Goal: Task Accomplishment & Management: Manage account settings

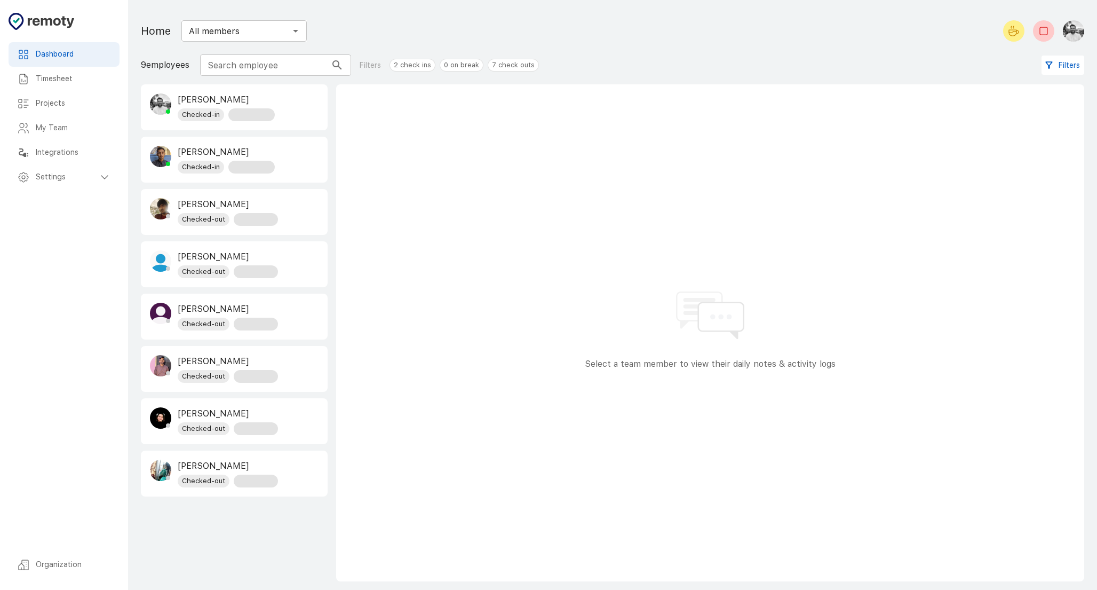
click at [55, 125] on h6 "My Team" at bounding box center [73, 128] width 75 height 12
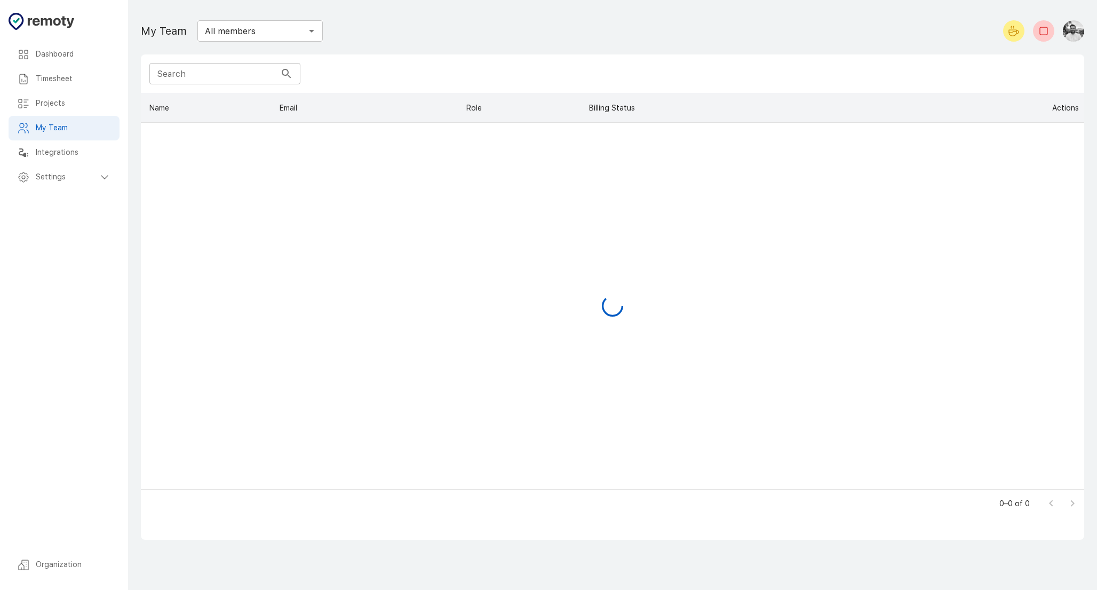
scroll to position [396, 943]
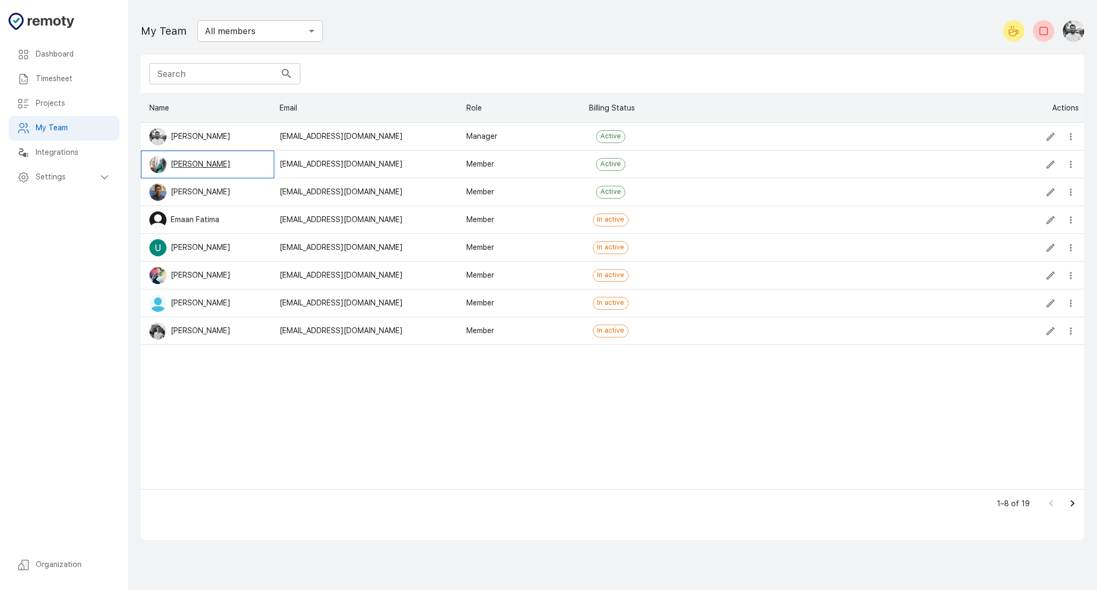
click at [198, 167] on p "[PERSON_NAME]" at bounding box center [201, 163] width 60 height 11
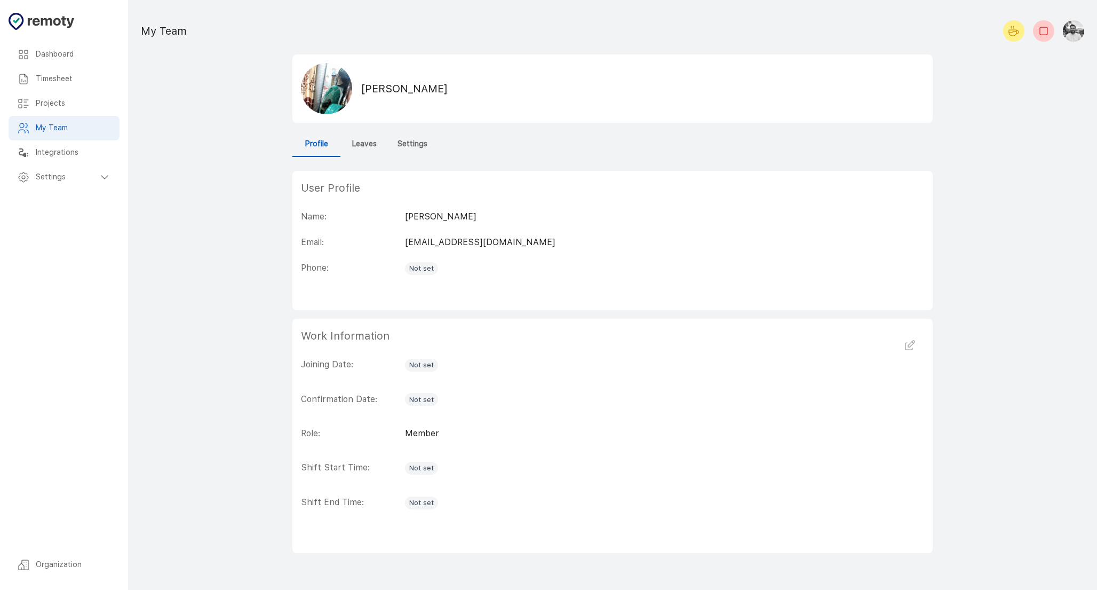
click at [418, 468] on span "Not set" at bounding box center [421, 468] width 33 height 11
click at [911, 344] on icon "button" at bounding box center [909, 345] width 13 height 13
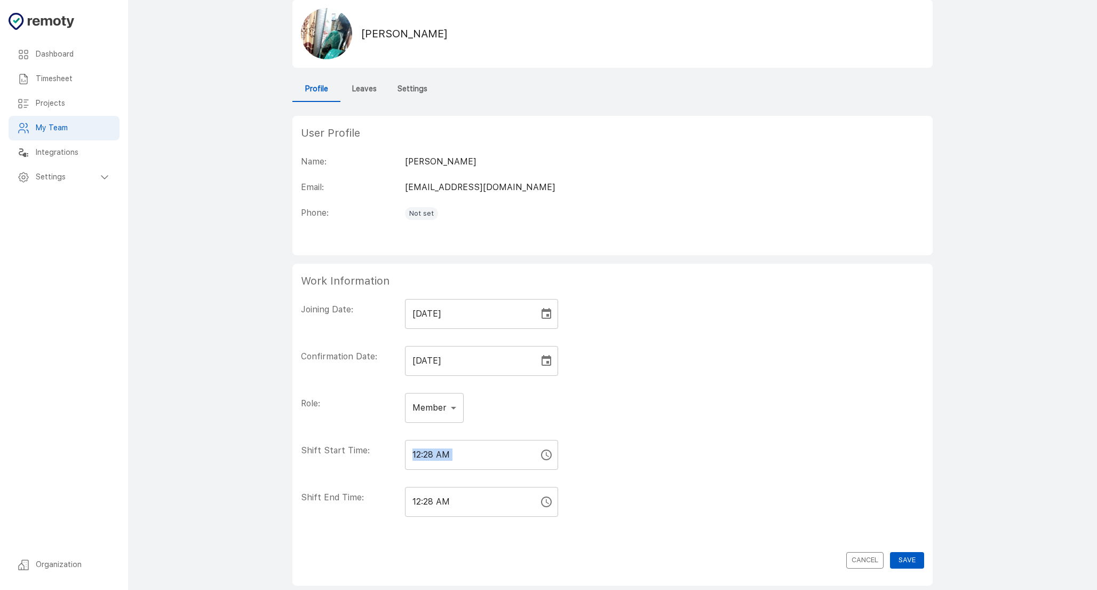
scroll to position [68, 0]
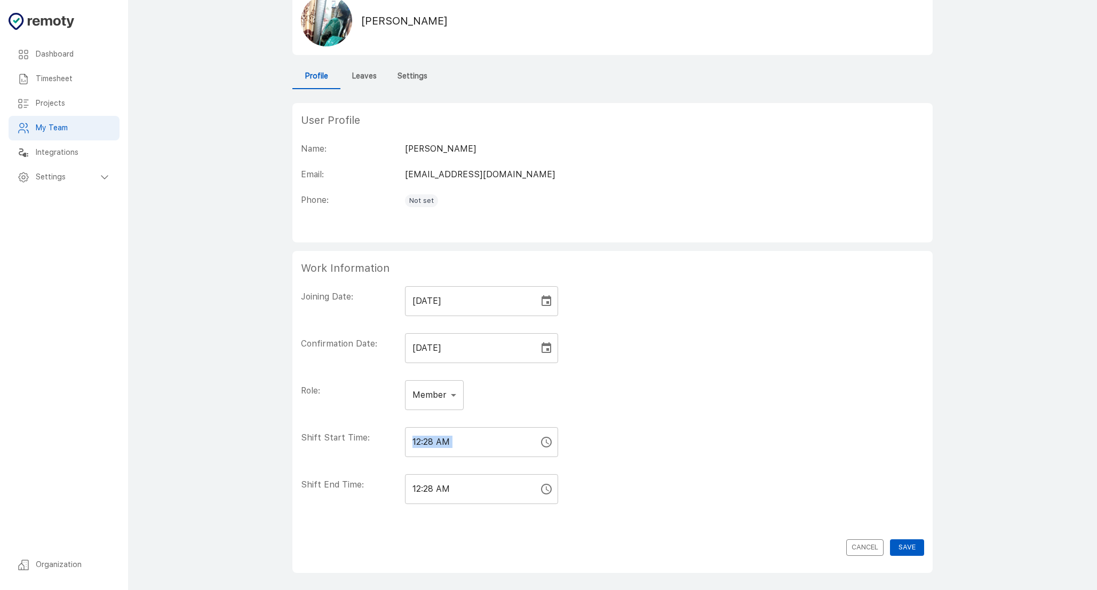
click at [498, 441] on input "12:28 AM" at bounding box center [468, 442] width 126 height 30
type input "09:00"
click at [479, 484] on input "12:28 AM" at bounding box center [468, 489] width 126 height 30
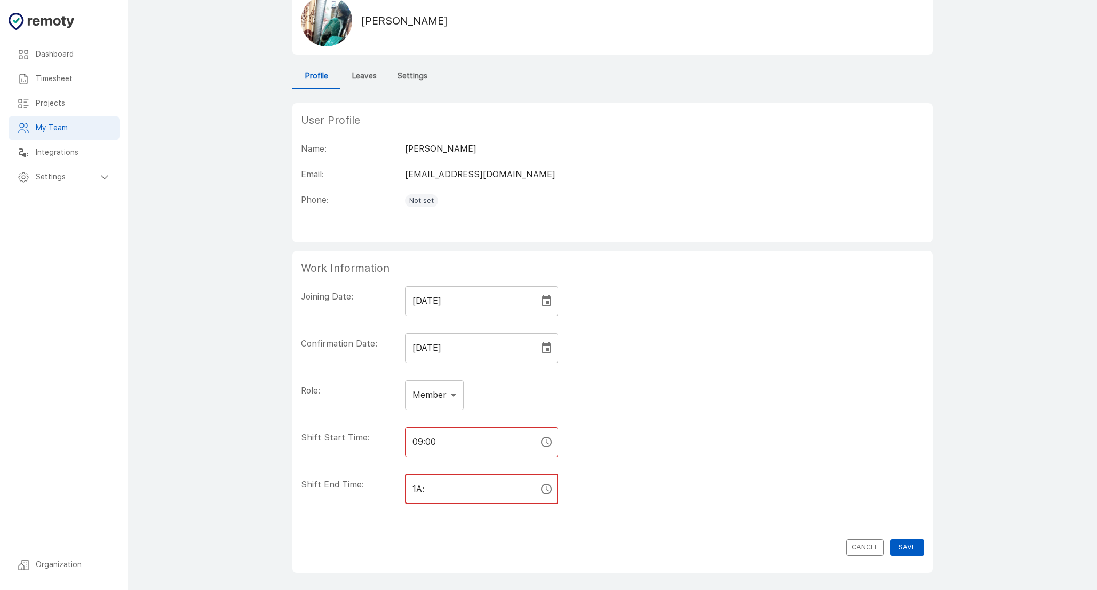
type input "A"
type input "6"
type input "06:00"
click at [899, 544] on button "Save" at bounding box center [907, 547] width 34 height 17
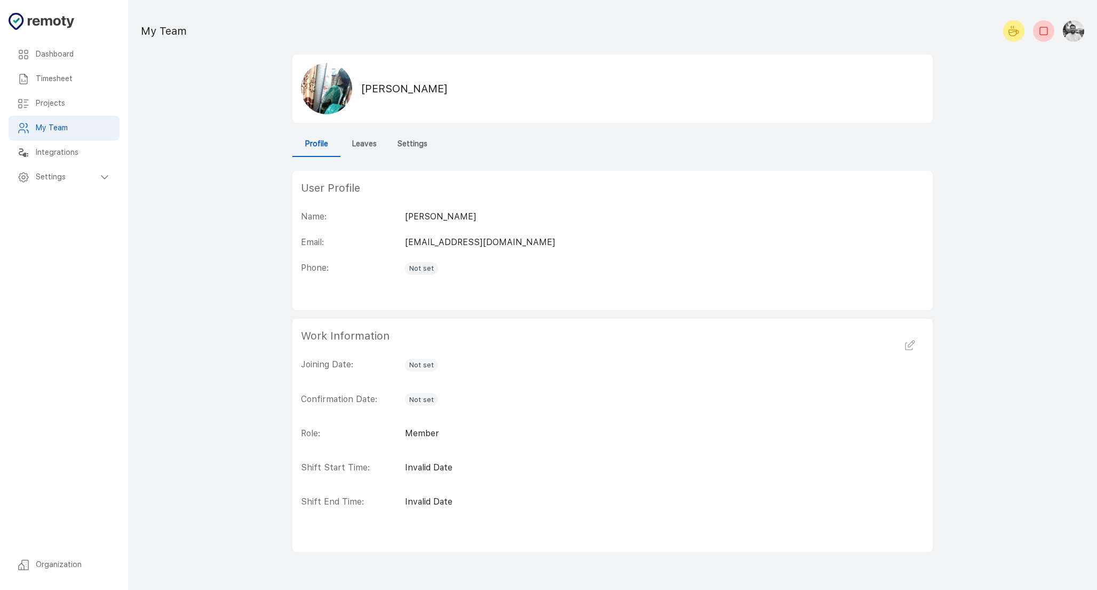
click at [903, 344] on icon "button" at bounding box center [909, 345] width 13 height 13
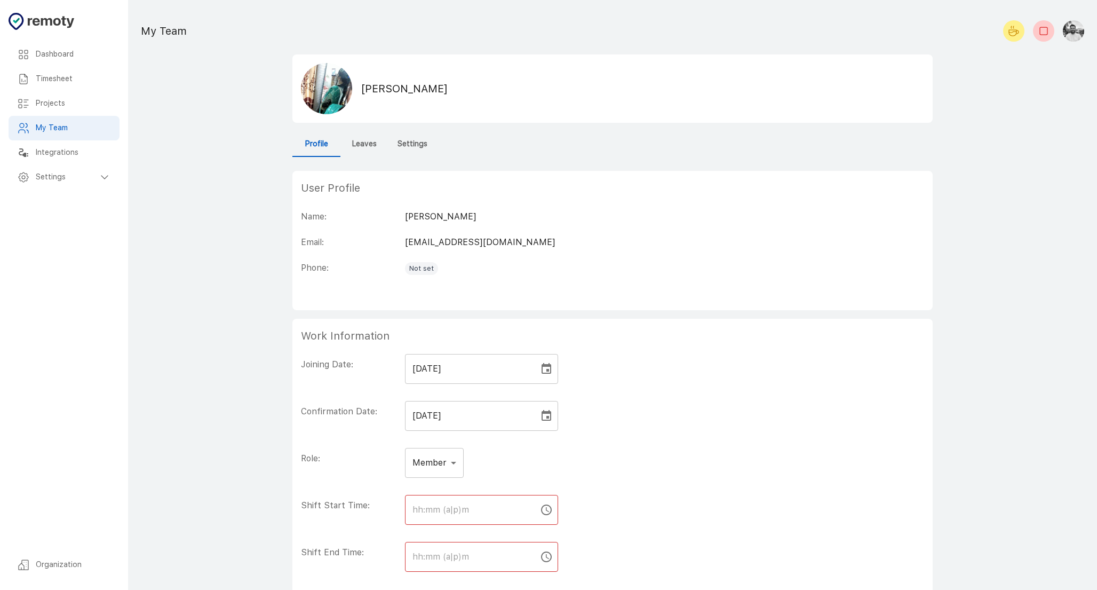
scroll to position [68, 0]
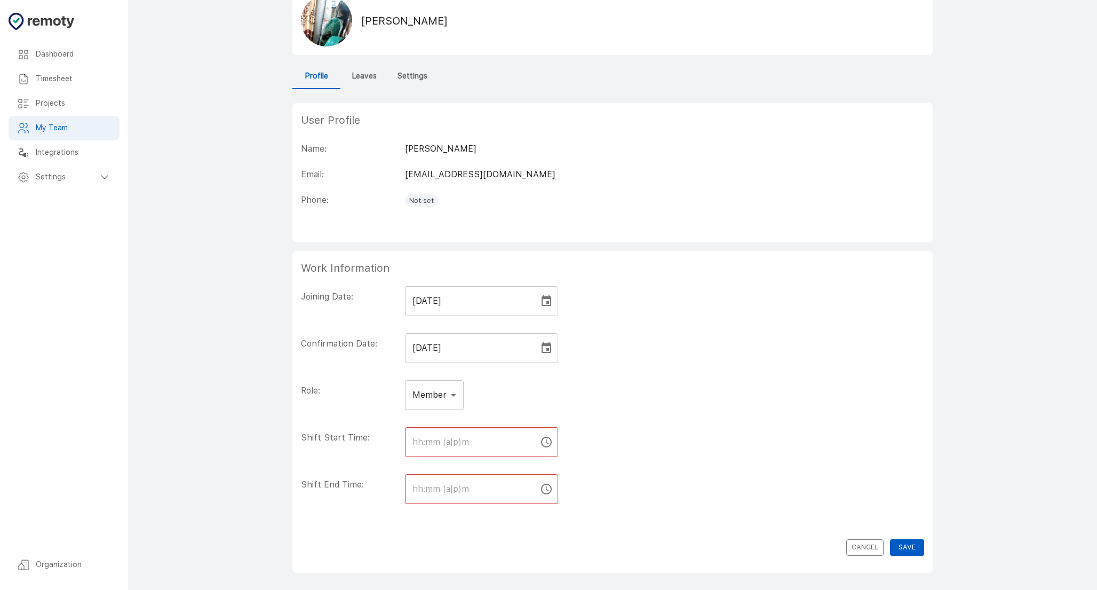
click at [540, 444] on icon "Choose time" at bounding box center [546, 441] width 13 height 13
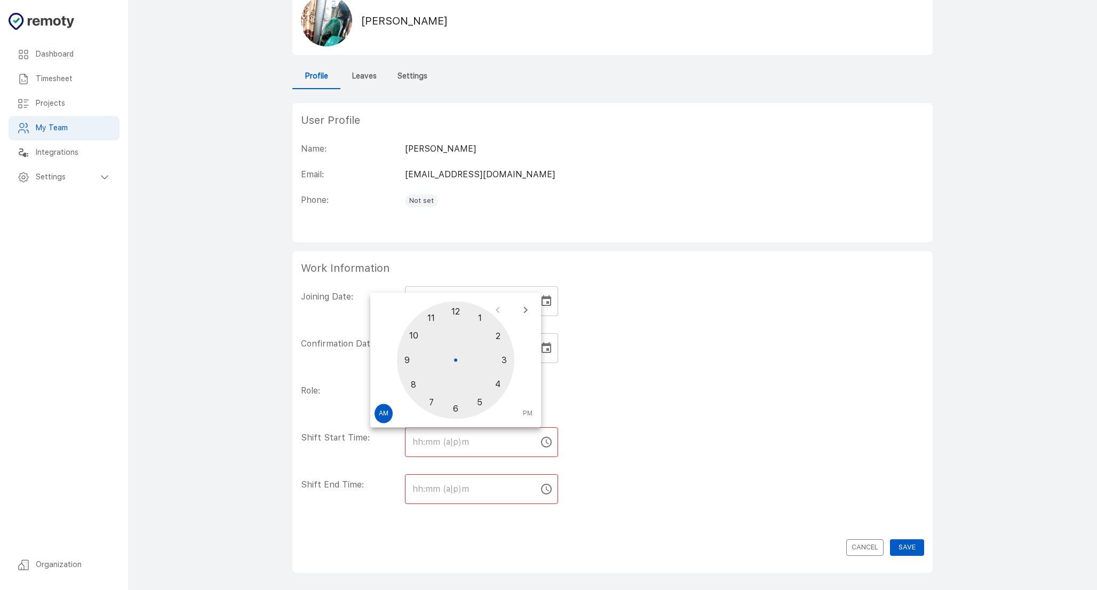
click at [409, 361] on div at bounding box center [455, 359] width 117 height 117
type input "09:00 AM"
click at [457, 313] on div at bounding box center [455, 359] width 117 height 117
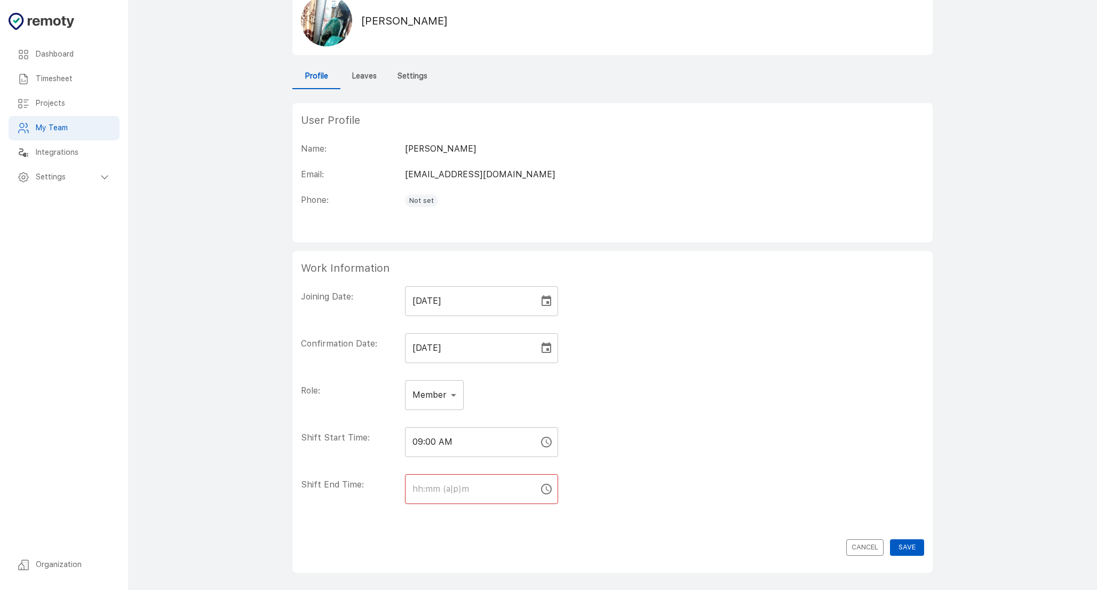
click at [540, 488] on icon "Choose time" at bounding box center [546, 488] width 13 height 13
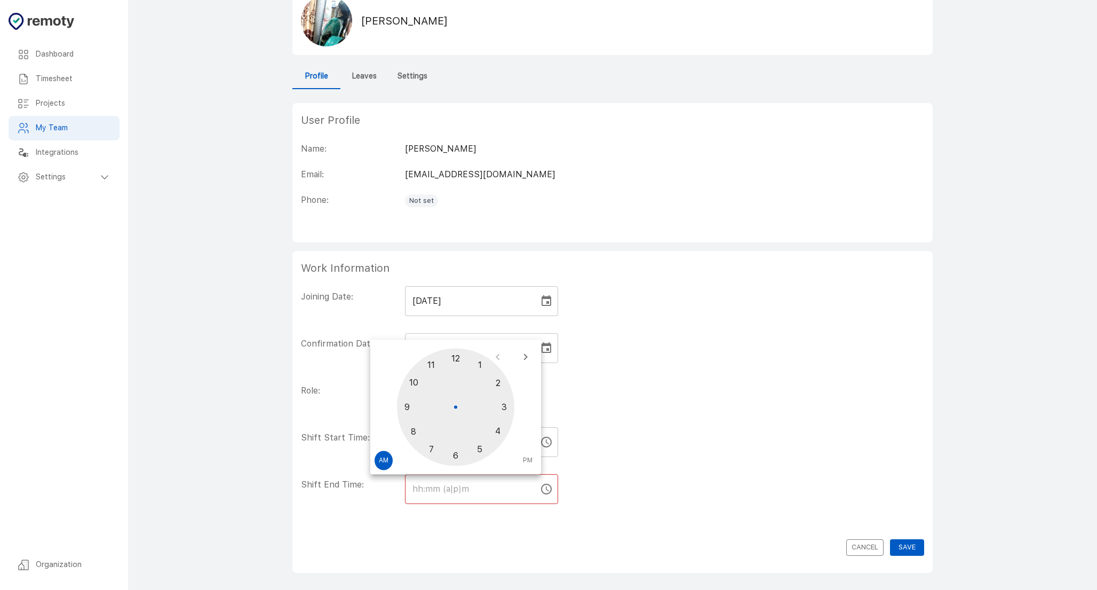
click at [458, 455] on div at bounding box center [455, 406] width 117 height 117
click at [452, 356] on div at bounding box center [455, 406] width 117 height 117
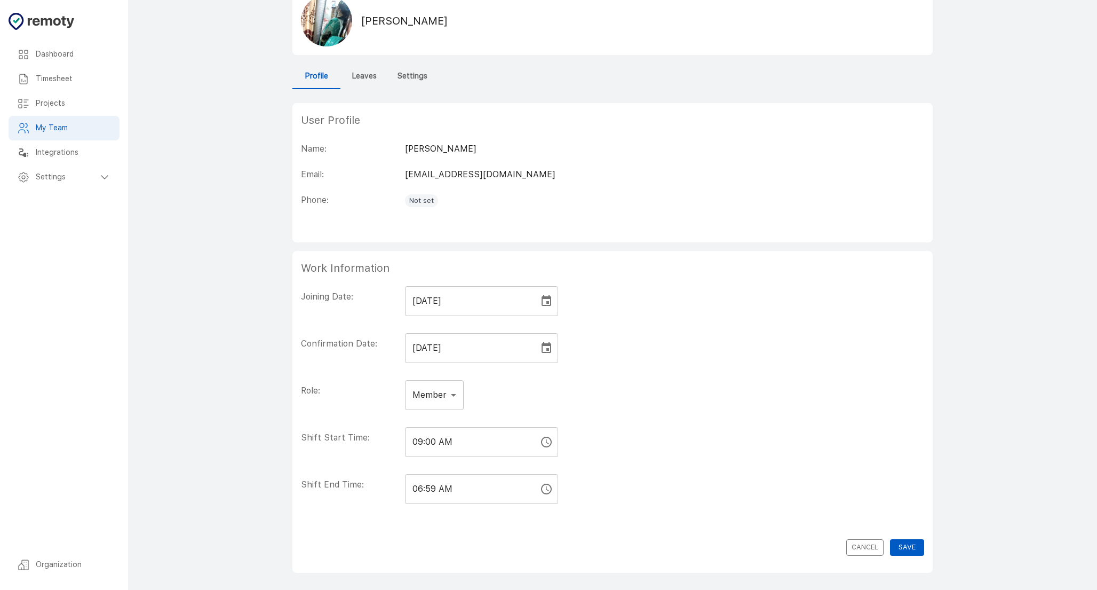
click at [540, 490] on icon "Choose time, selected time is 6:59 AM" at bounding box center [546, 488] width 13 height 13
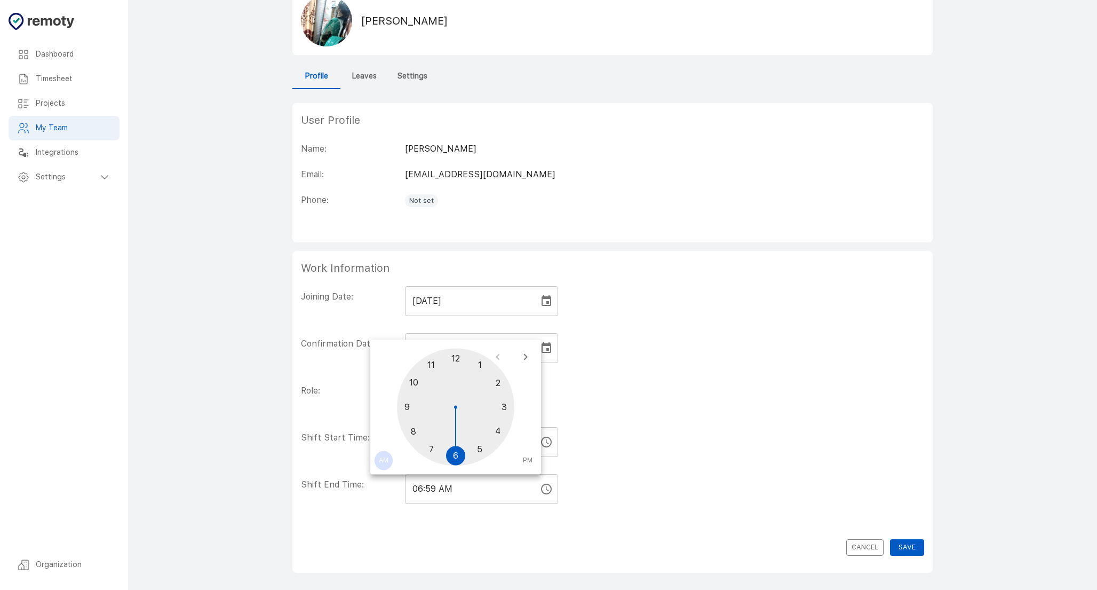
click at [385, 463] on span "AM" at bounding box center [384, 460] width 10 height 11
click at [532, 461] on button "PM" at bounding box center [528, 460] width 18 height 19
click at [457, 458] on div at bounding box center [455, 406] width 117 height 117
click at [456, 359] on div at bounding box center [455, 406] width 117 height 117
type input "06:00 PM"
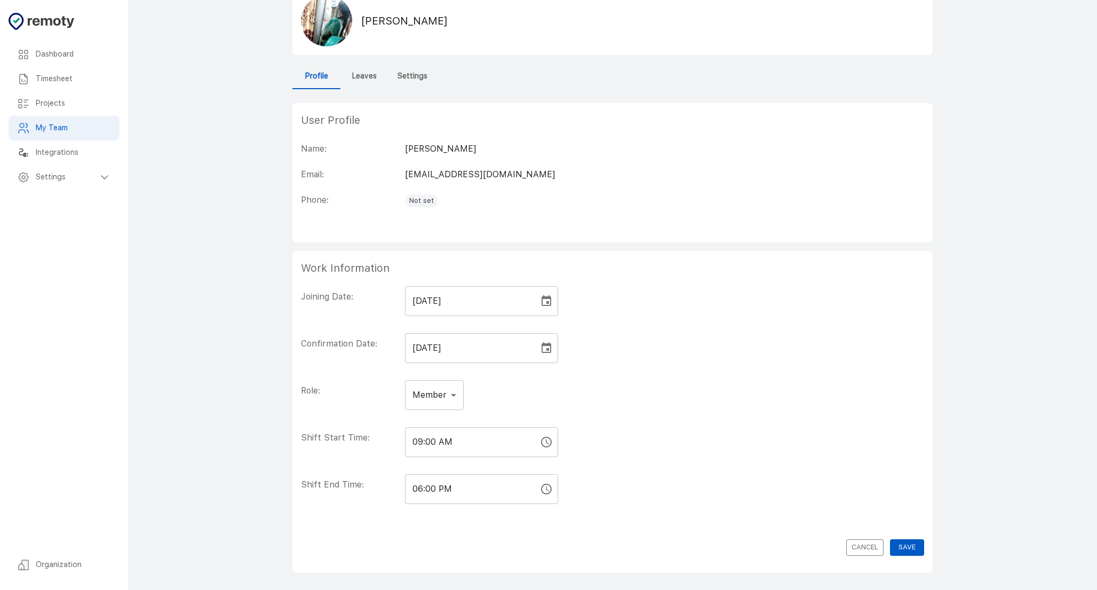
click at [901, 546] on button "Save" at bounding box center [907, 547] width 34 height 17
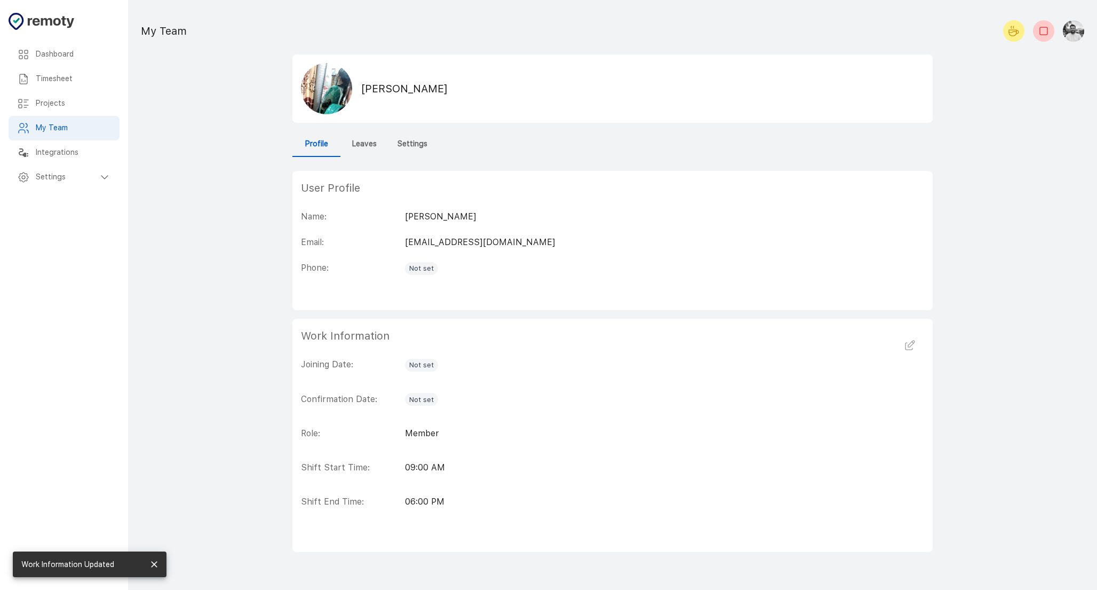
click at [442, 435] on p "Member" at bounding box center [664, 433] width 519 height 13
click at [365, 142] on h6 "Leaves" at bounding box center [364, 144] width 25 height 12
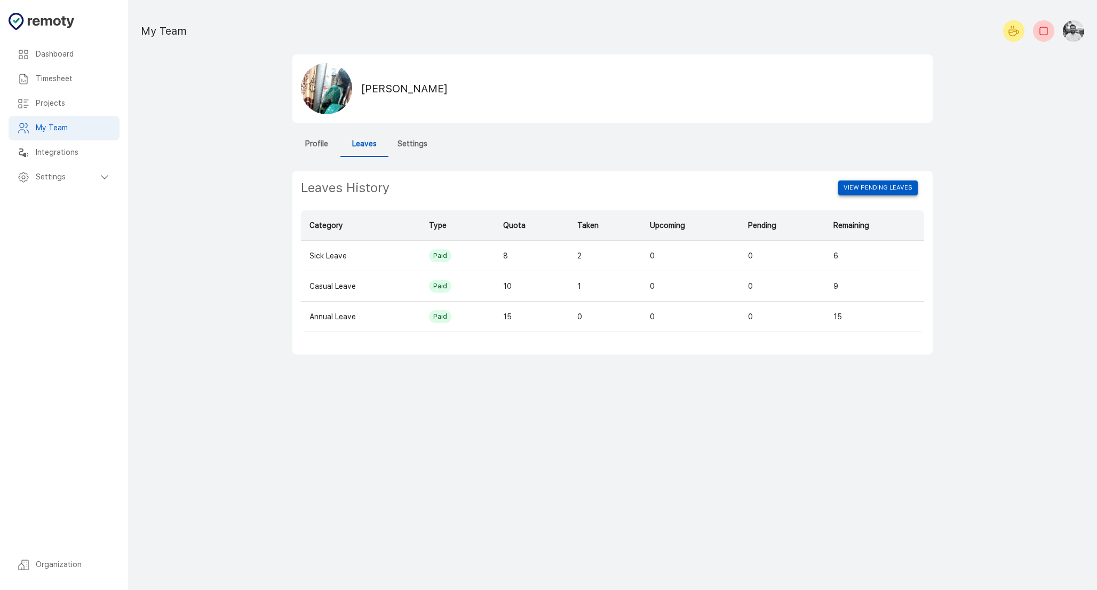
click at [884, 186] on button "View Pending Leaves" at bounding box center [877, 187] width 79 height 15
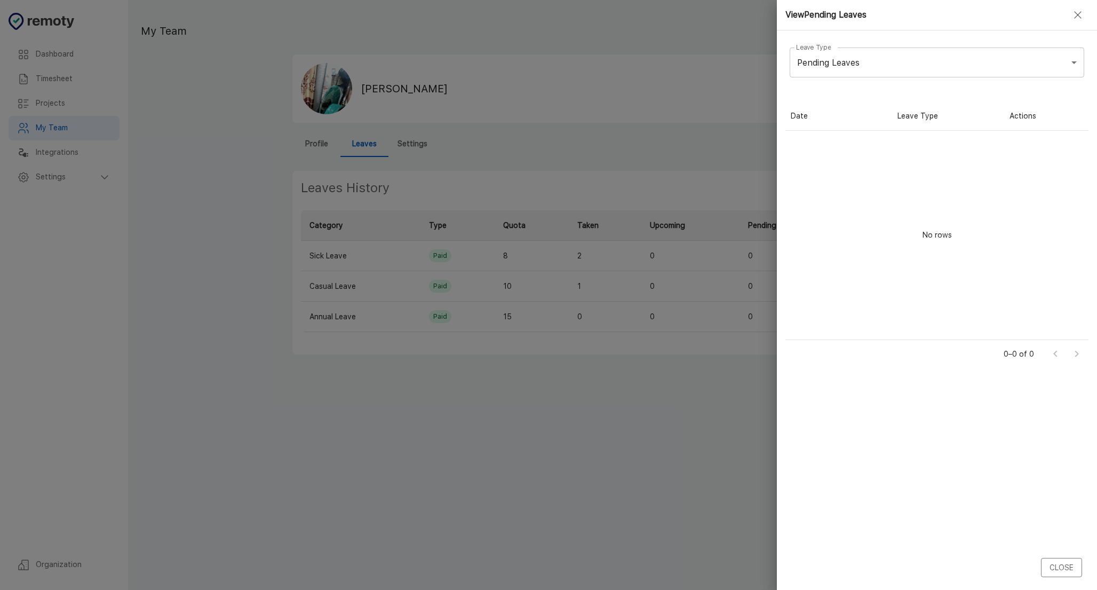
scroll to position [238, 303]
click at [868, 69] on body "Dashboard Timesheet Projects My Team Integrations Settings Organization Dashboa…" at bounding box center [548, 295] width 1097 height 590
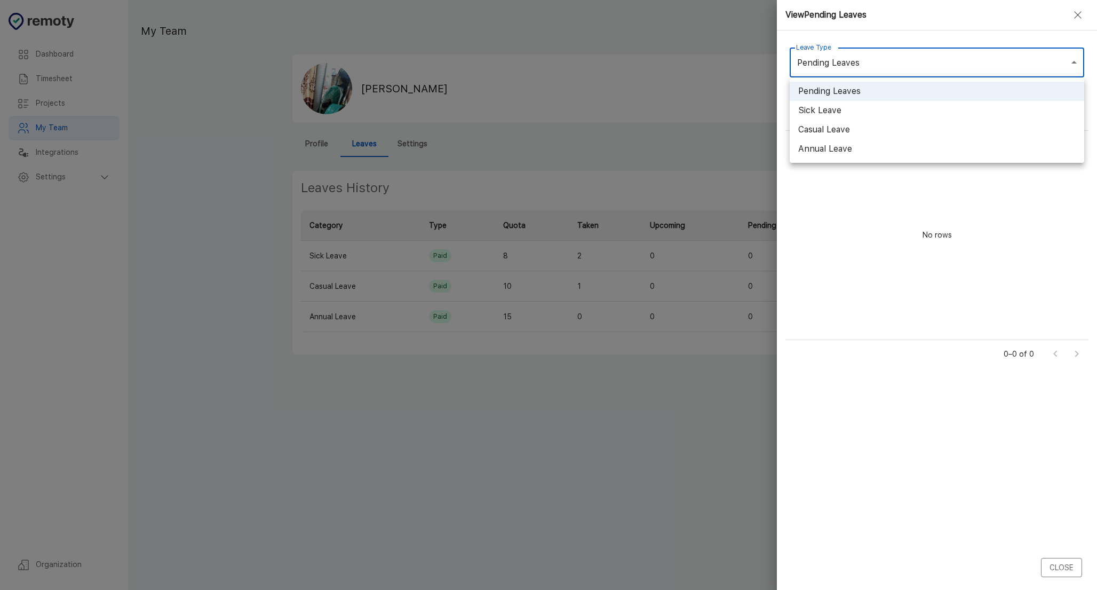
click at [868, 108] on li "Sick Leave" at bounding box center [937, 110] width 295 height 19
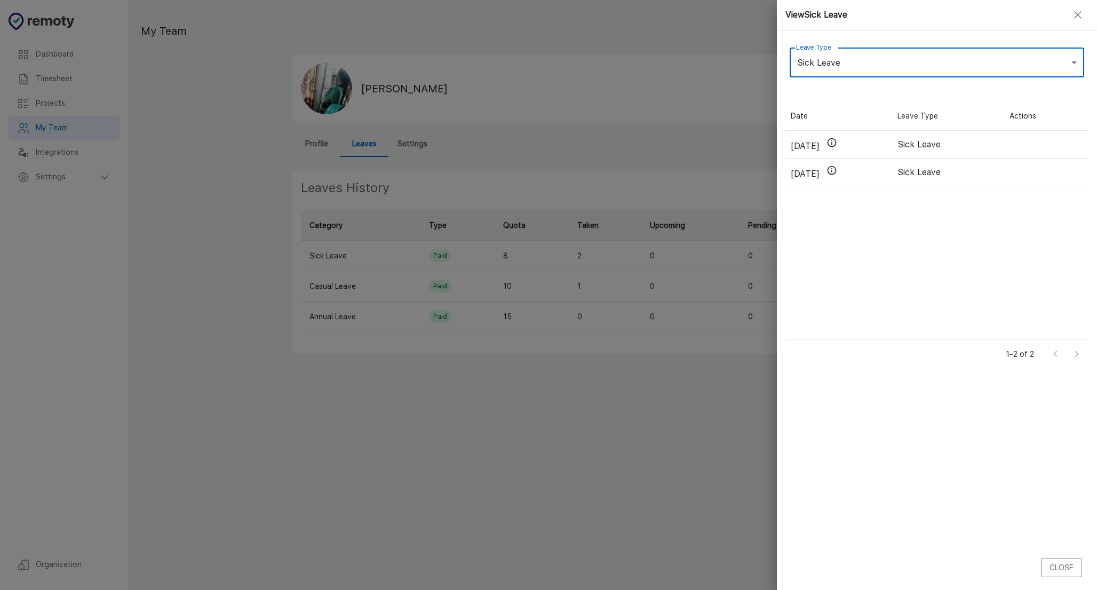
click at [877, 59] on body "Dashboard Timesheet Projects My Team Integrations Settings Organization Dashboa…" at bounding box center [548, 295] width 1097 height 590
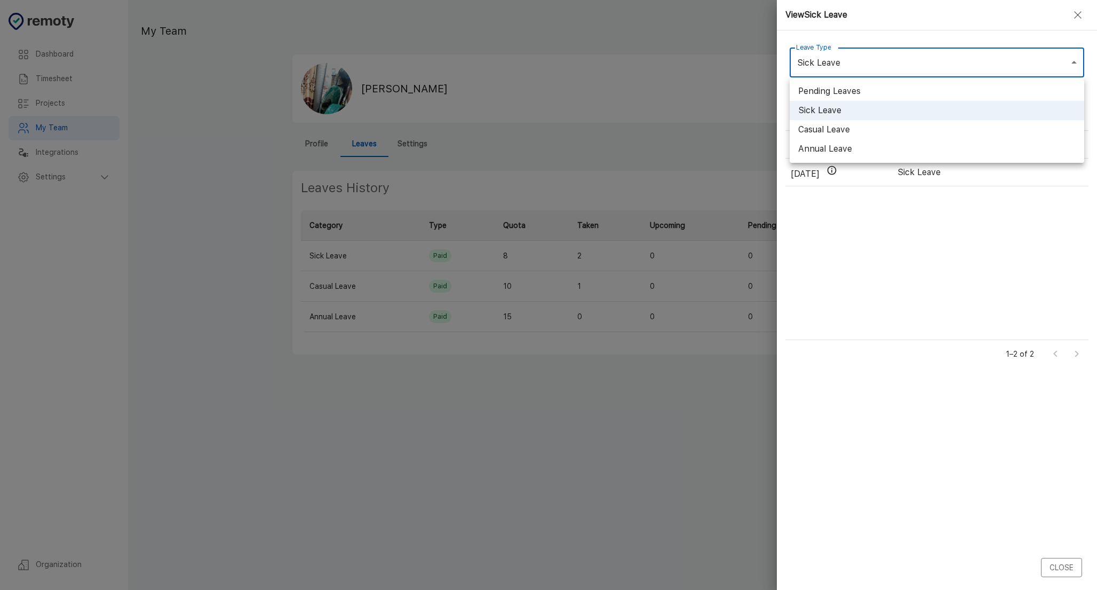
click at [877, 121] on li "Casual Leave" at bounding box center [937, 129] width 295 height 19
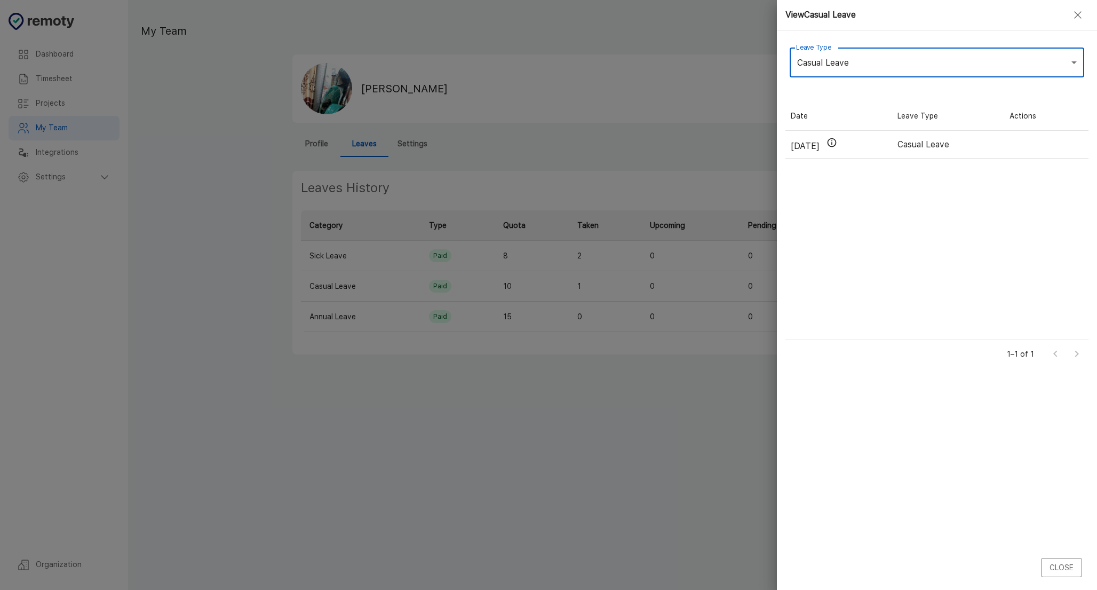
click at [879, 61] on body "Dashboard Timesheet Projects My Team Integrations Settings Organization Dashboa…" at bounding box center [548, 295] width 1097 height 590
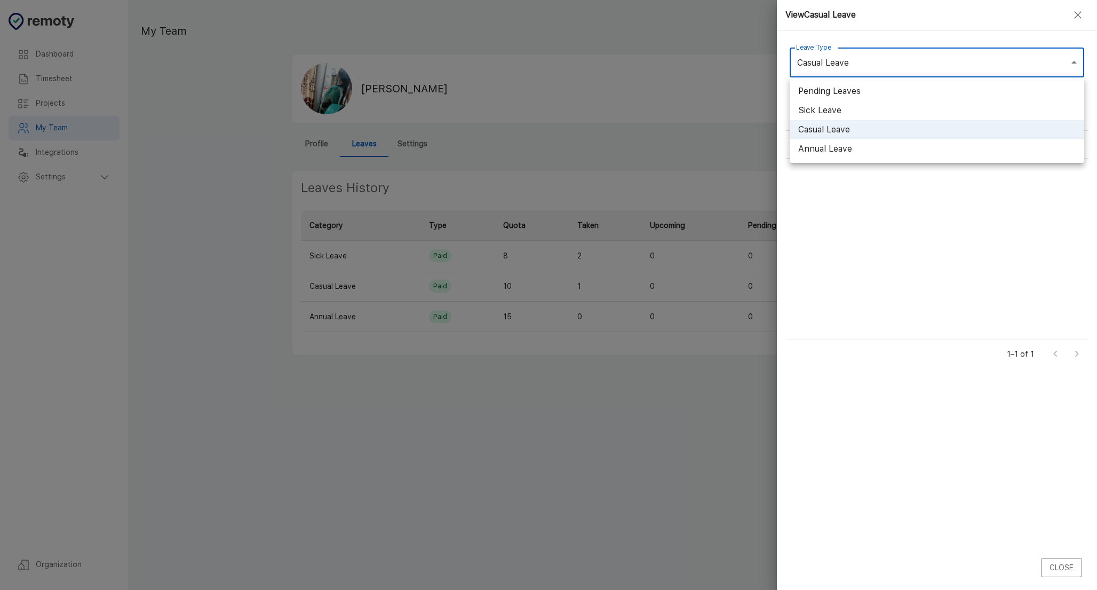
click at [879, 147] on li "Annual Leave" at bounding box center [937, 148] width 295 height 19
type input "Annual Leave"
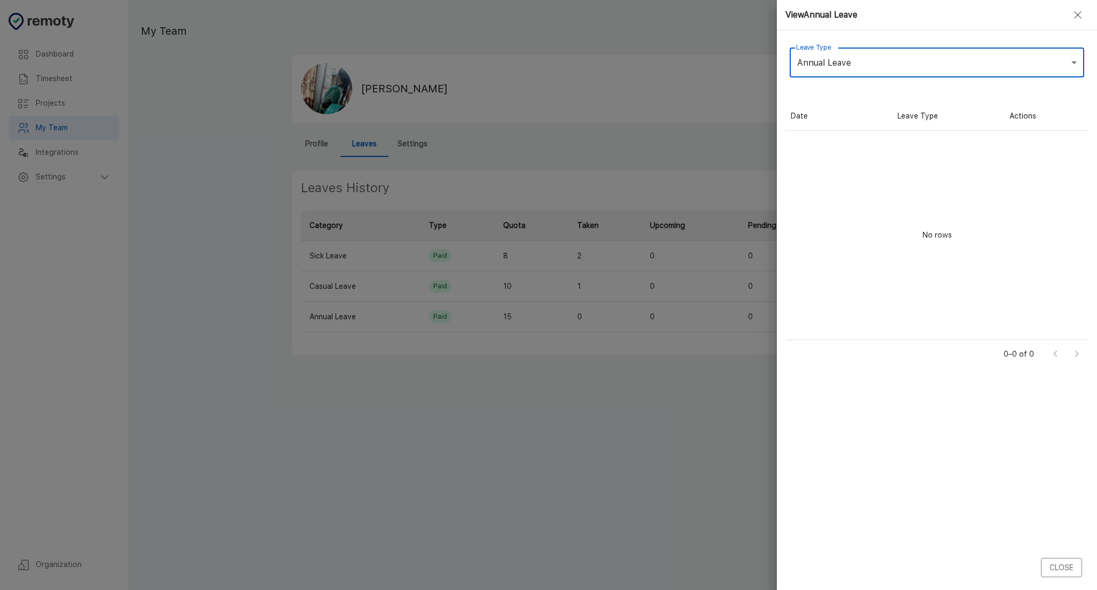
click at [587, 450] on div at bounding box center [548, 295] width 1097 height 590
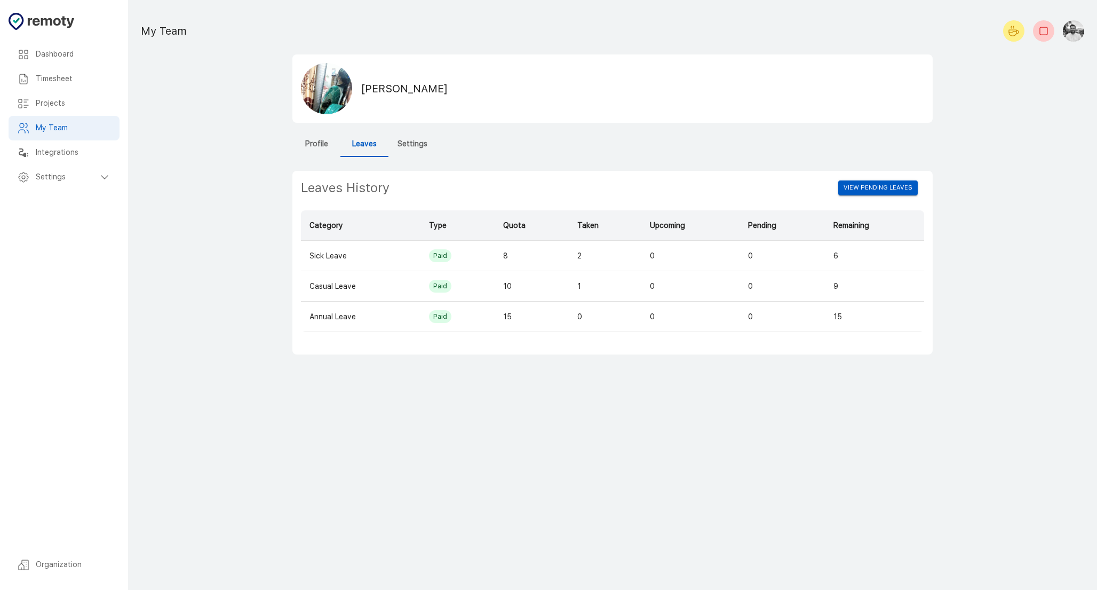
click at [62, 54] on h6 "Dashboard" at bounding box center [73, 55] width 75 height 12
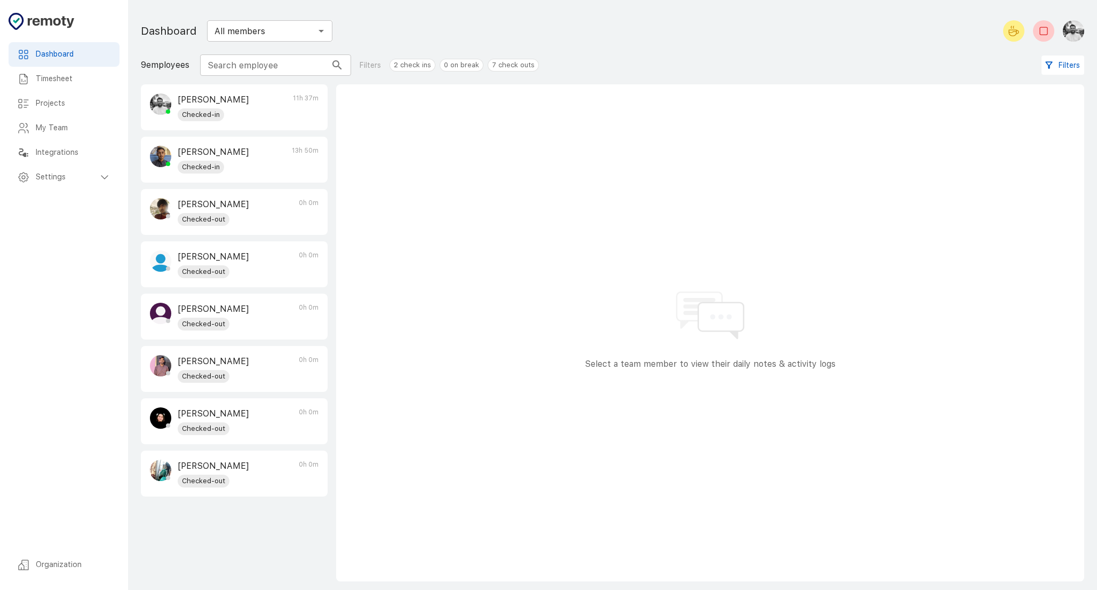
click at [221, 465] on p "[PERSON_NAME]" at bounding box center [213, 465] width 71 height 13
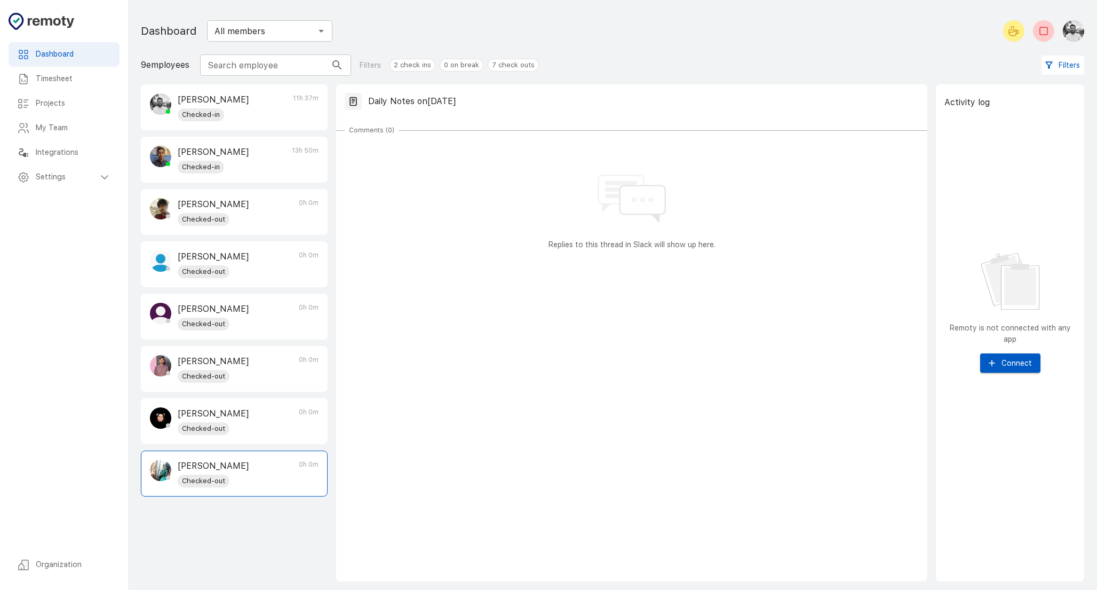
click at [314, 38] on div "All members ​" at bounding box center [269, 30] width 125 height 21
click at [510, 240] on p "Replies to this thread in Slack will show up here." at bounding box center [632, 244] width 574 height 11
click at [1016, 362] on button "Connect" at bounding box center [1010, 363] width 60 height 20
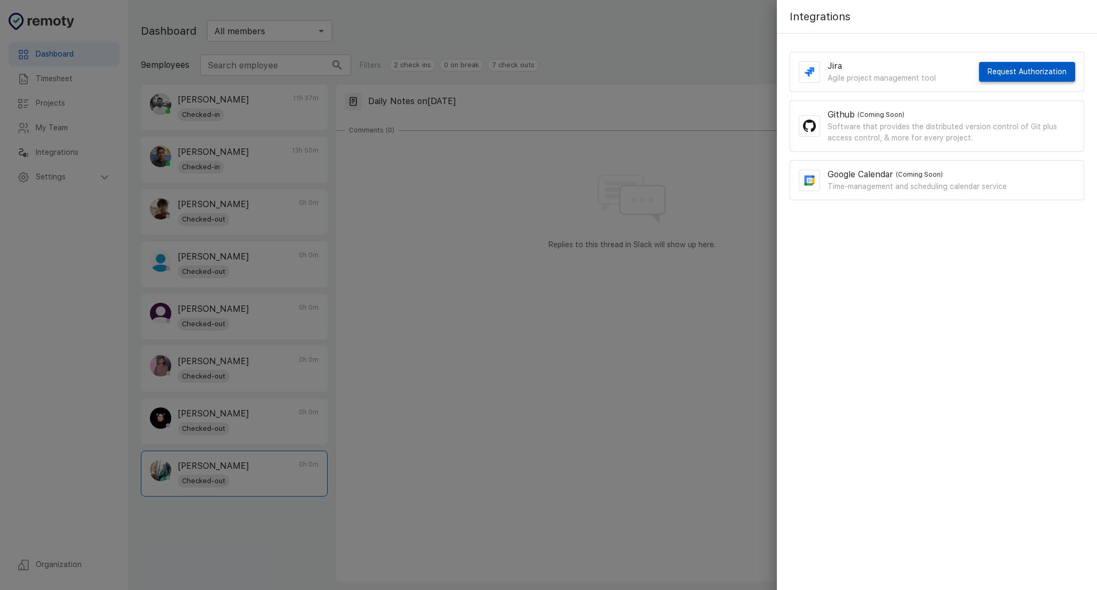
click at [1030, 73] on button "Request Authorization" at bounding box center [1027, 72] width 96 height 20
click at [585, 450] on div at bounding box center [548, 295] width 1097 height 590
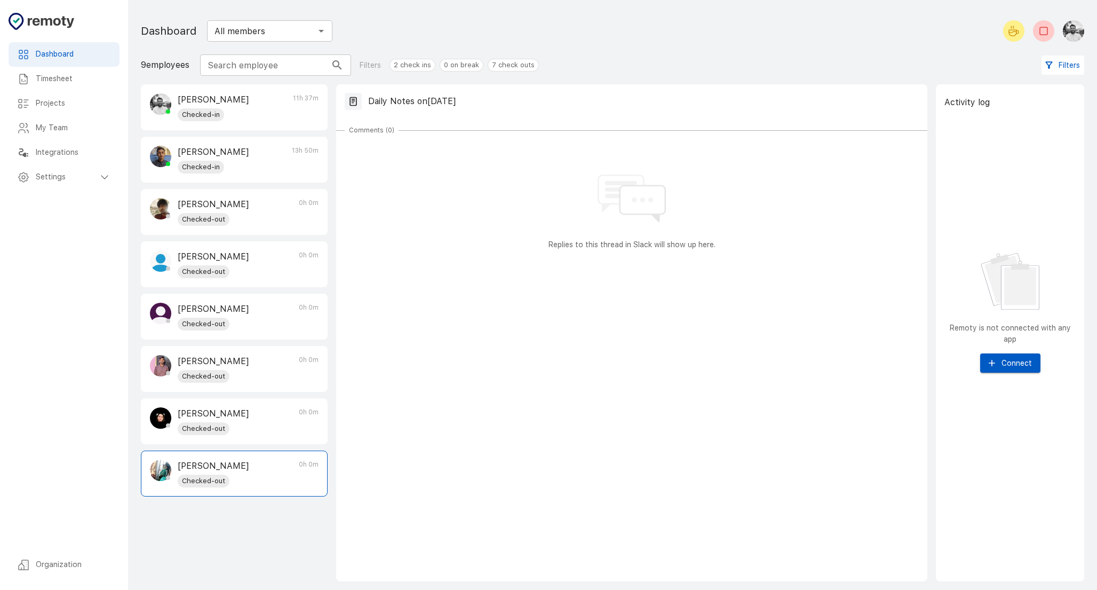
click at [81, 84] on h6 "Timesheet" at bounding box center [73, 79] width 75 height 12
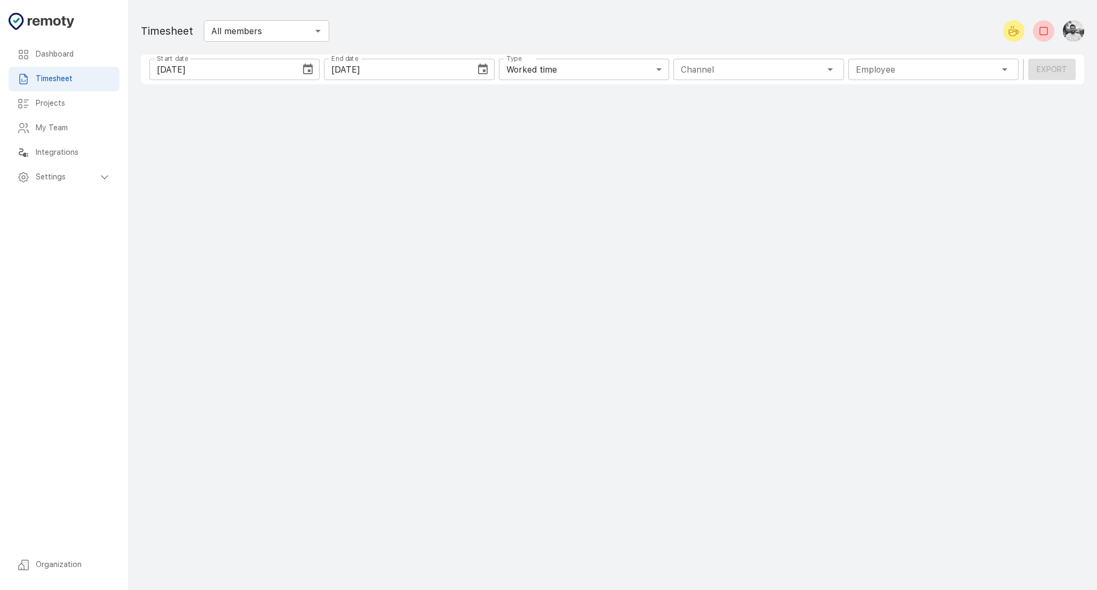
type input "1 Employee"
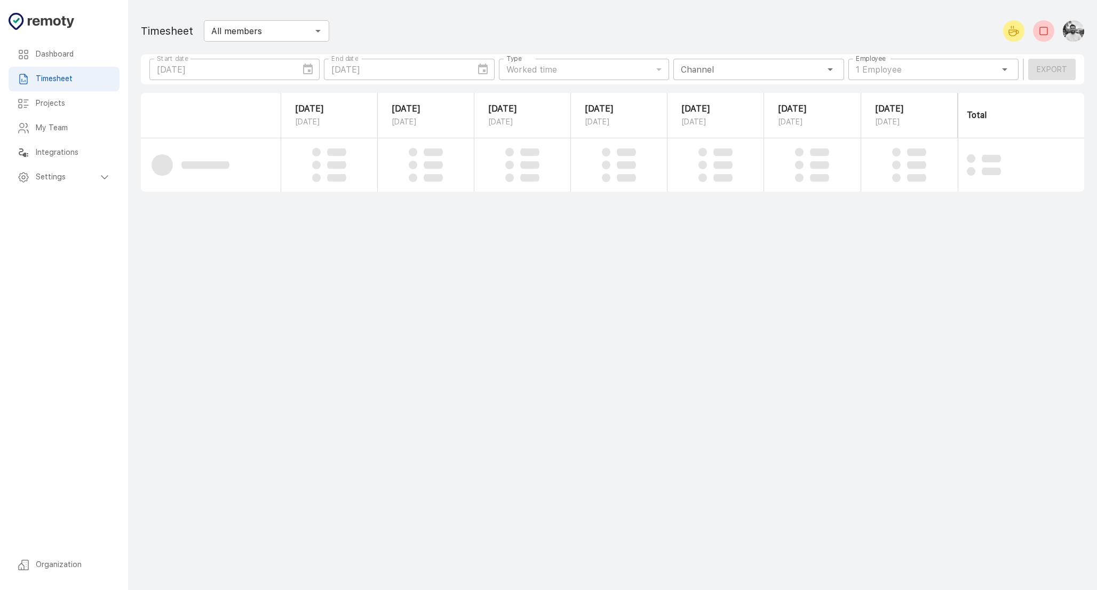
click at [275, 27] on input "All members" at bounding box center [257, 30] width 101 height 15
click at [304, 27] on input "All members" at bounding box center [257, 30] width 101 height 15
click at [327, 25] on div "All members ​" at bounding box center [266, 30] width 125 height 21
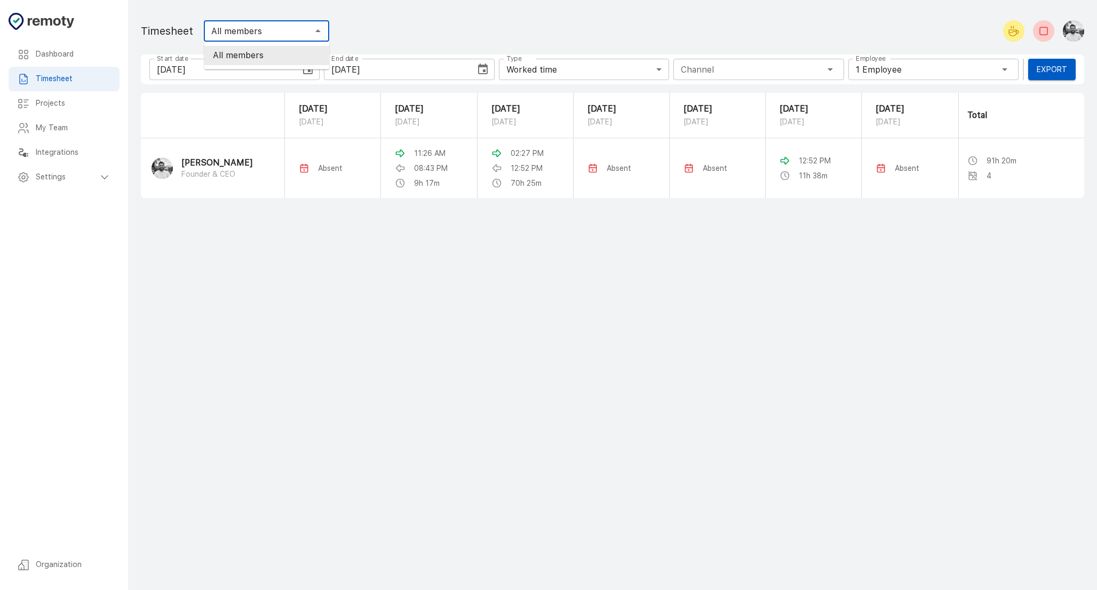
click at [912, 77] on div "Employee 1 Employee Employee" at bounding box center [933, 69] width 170 height 21
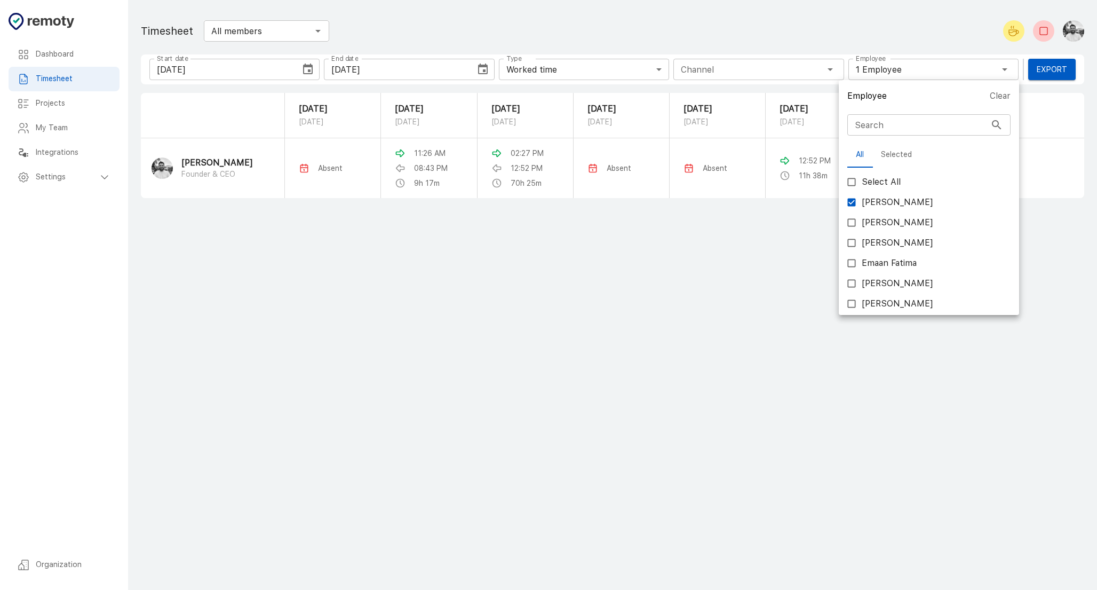
click at [852, 202] on input "[PERSON_NAME]" at bounding box center [851, 202] width 20 height 20
checkbox input "false"
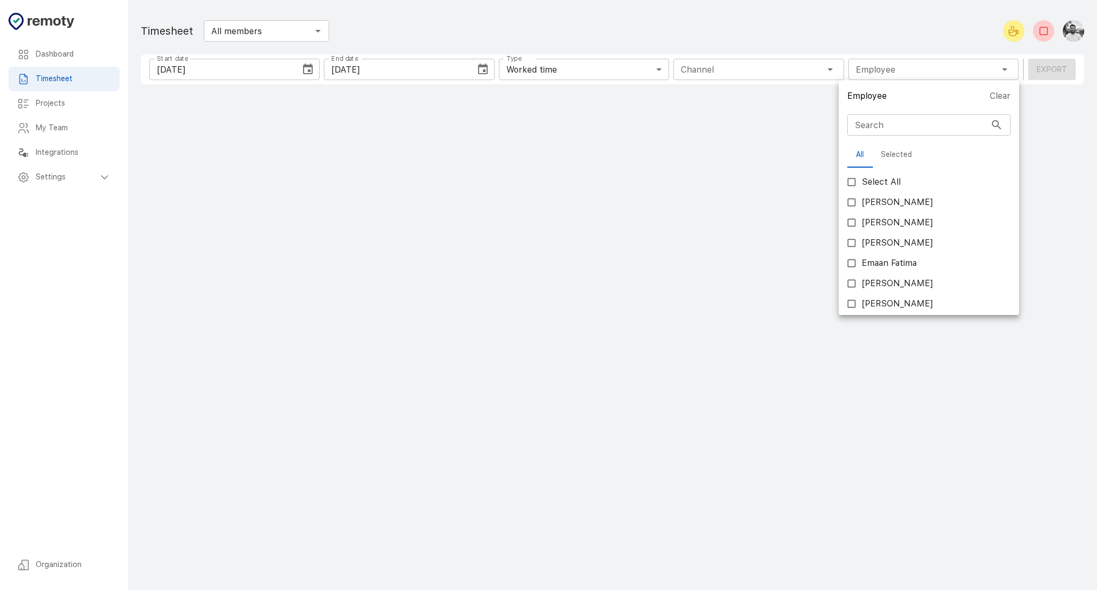
click at [853, 220] on input "[PERSON_NAME]" at bounding box center [851, 222] width 20 height 20
checkbox input "true"
type input "1 Employee"
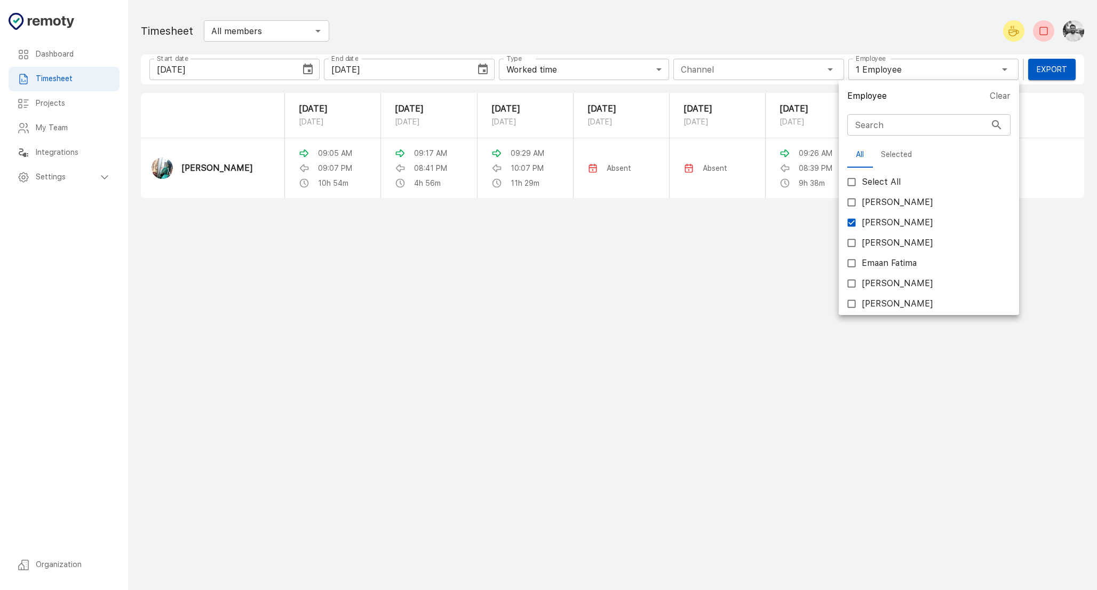
click at [308, 69] on div at bounding box center [548, 295] width 1097 height 590
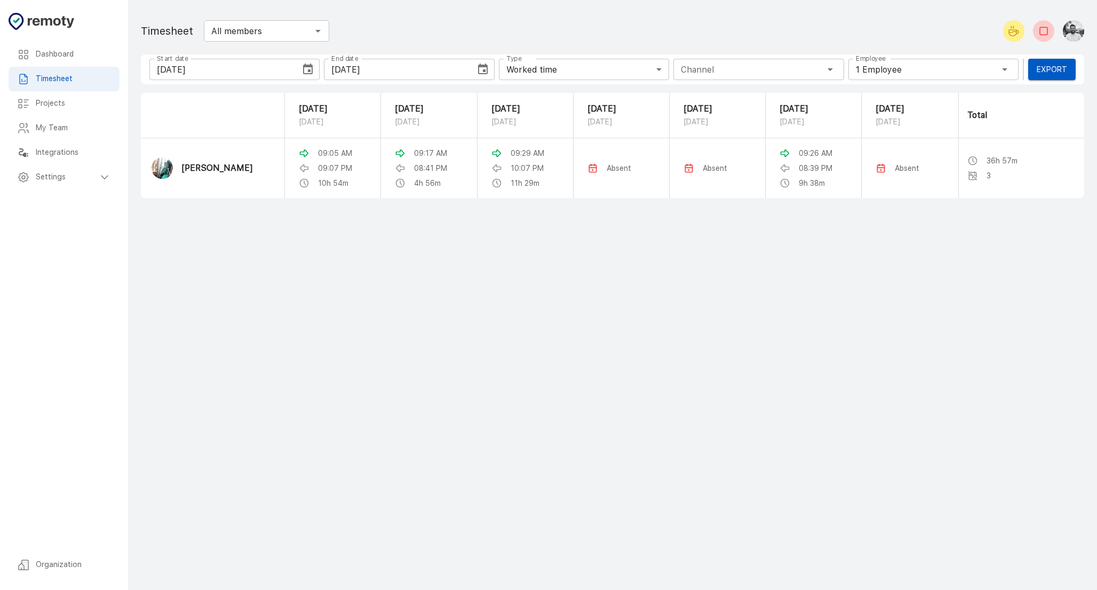
click at [308, 69] on icon "Choose date, selected date is Oct 1, 2025" at bounding box center [307, 69] width 13 height 13
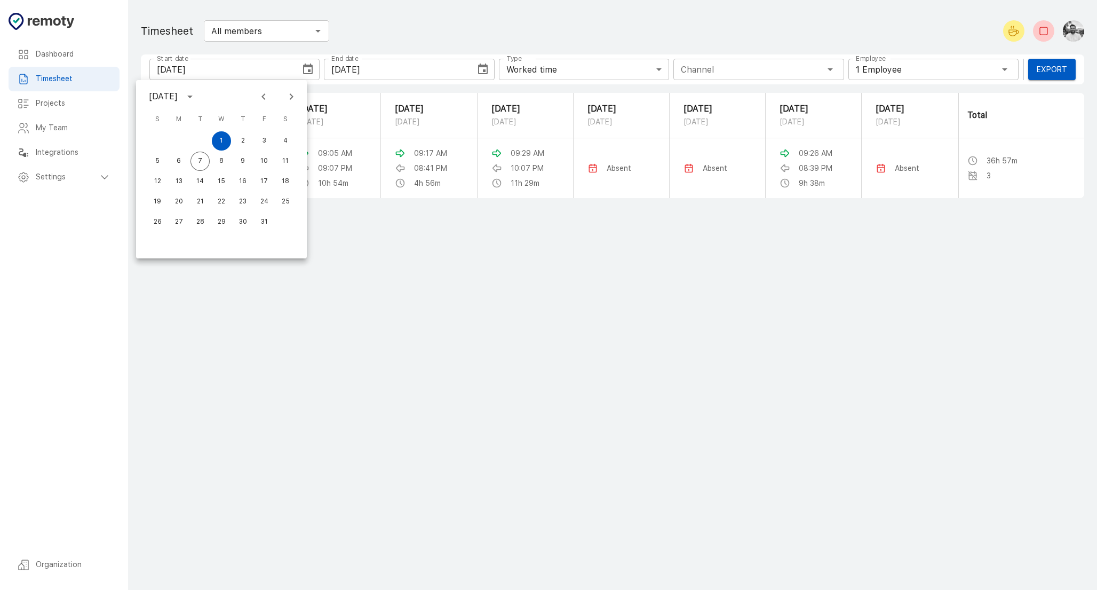
click at [260, 97] on icon "Previous month" at bounding box center [263, 96] width 13 height 13
click at [180, 141] on button "1" at bounding box center [178, 140] width 19 height 19
type input "[DATE]"
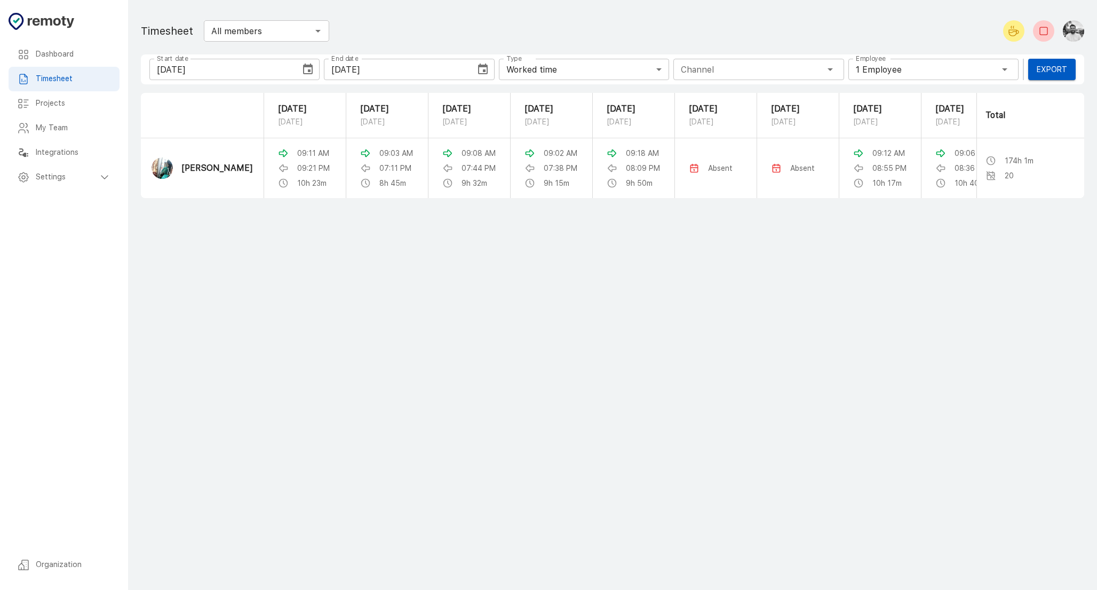
click at [483, 70] on icon "Choose date, selected date is Oct 7, 2025" at bounding box center [483, 68] width 10 height 11
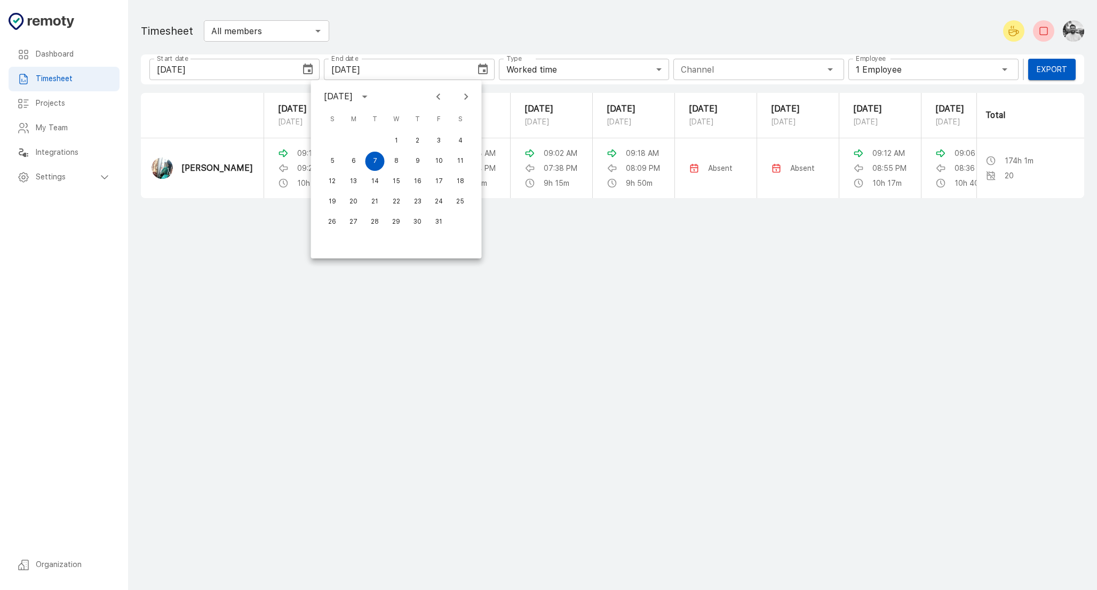
click at [437, 97] on icon "Previous month" at bounding box center [438, 96] width 13 height 13
click at [377, 224] on button "30" at bounding box center [374, 221] width 19 height 19
type input "[DATE]"
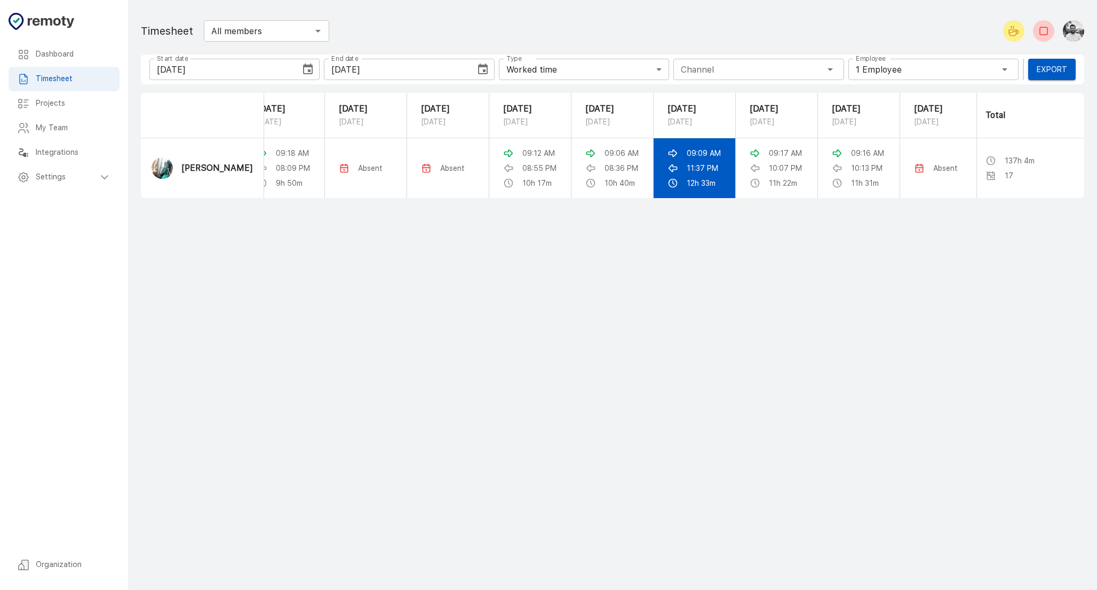
scroll to position [0, 328]
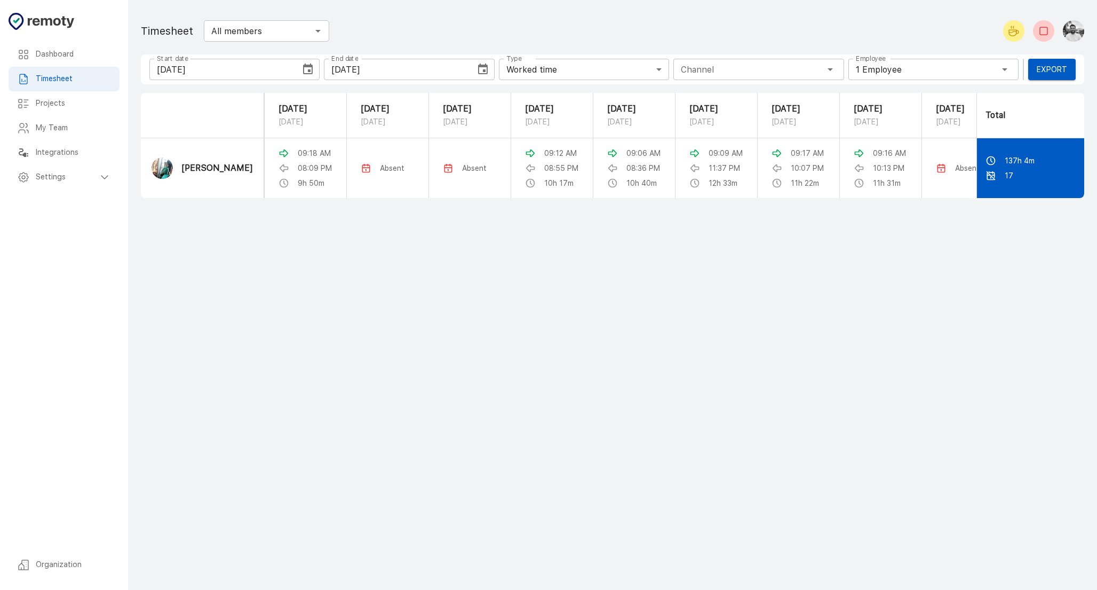
click at [1014, 181] on div "17" at bounding box center [1030, 175] width 90 height 11
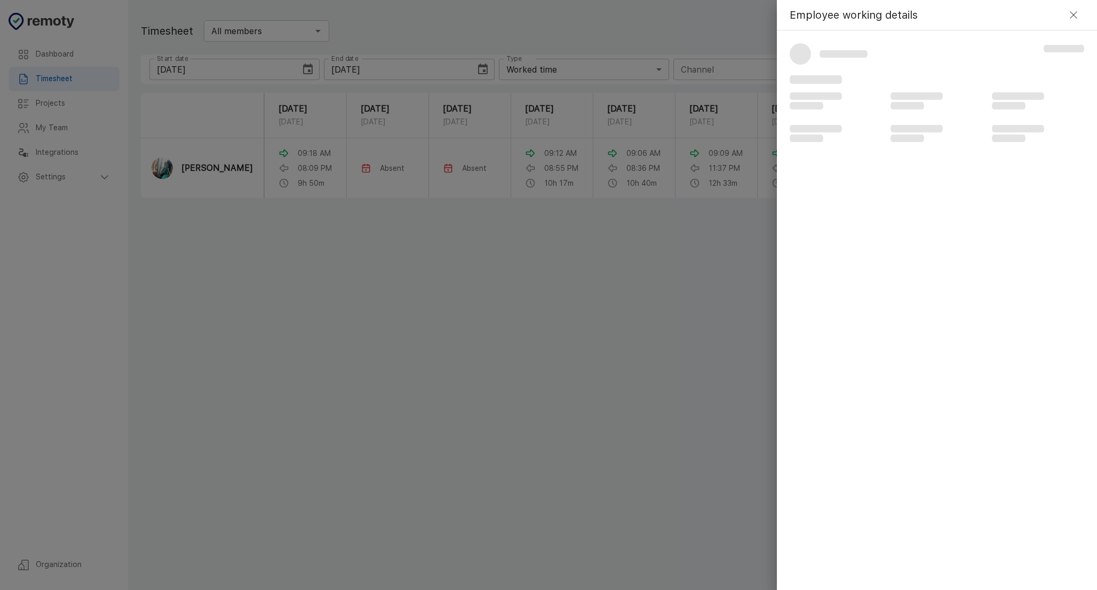
click at [1069, 13] on icon "button" at bounding box center [1073, 15] width 13 height 13
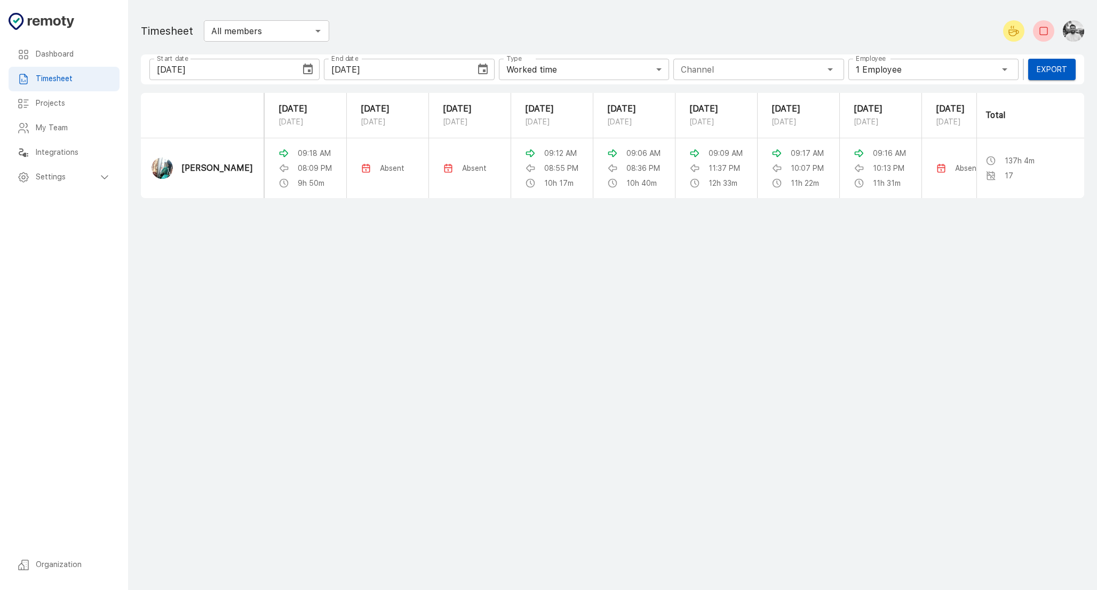
click at [89, 180] on h6 "Settings" at bounding box center [67, 177] width 62 height 12
click at [69, 221] on h6 "Leaves" at bounding box center [77, 226] width 67 height 12
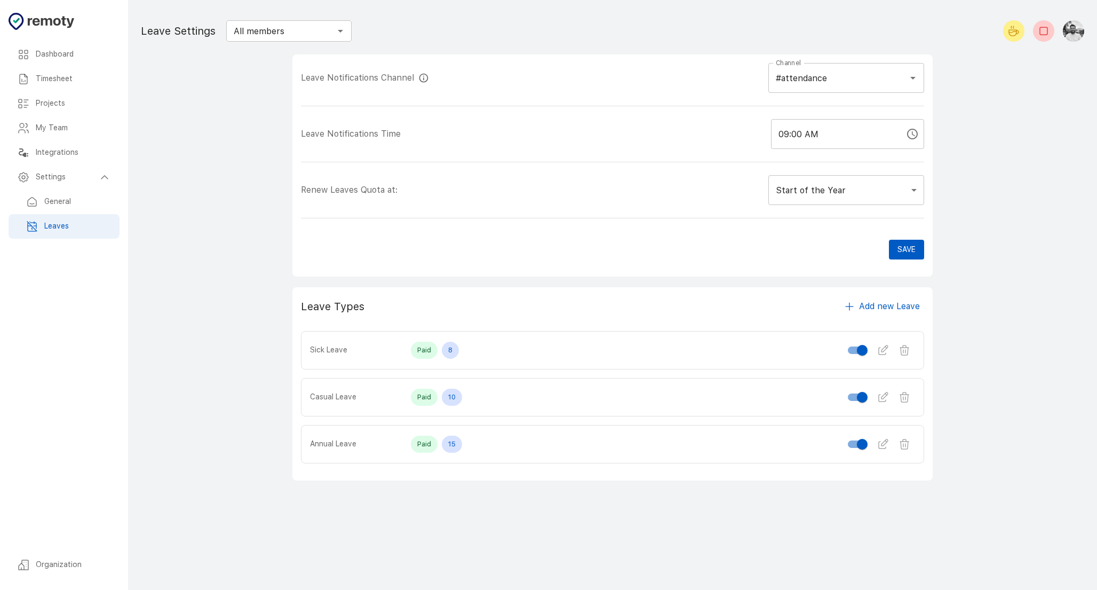
click at [883, 196] on body "Dashboard Timesheet Projects My Team Integrations Settings General Leaves Organ…" at bounding box center [548, 295] width 1097 height 590
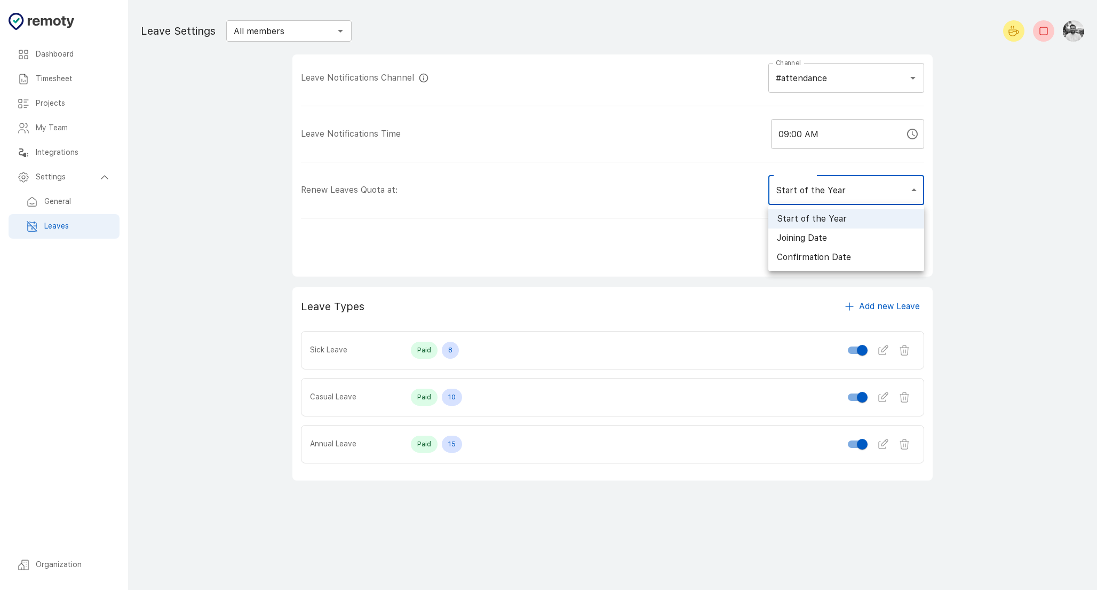
click at [883, 196] on div at bounding box center [548, 295] width 1097 height 590
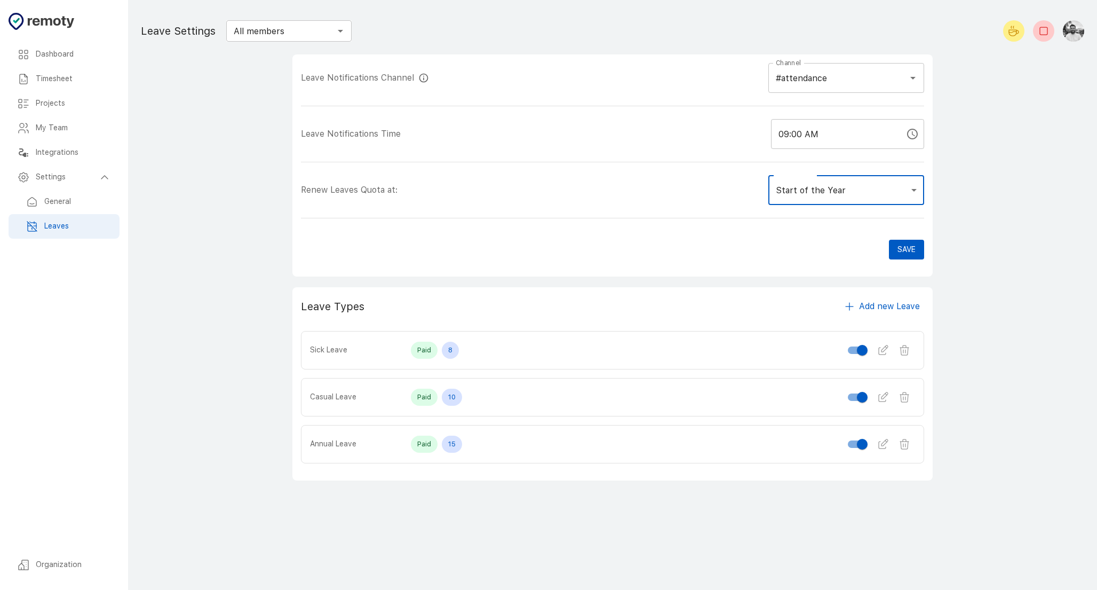
click at [73, 201] on h6 "General" at bounding box center [77, 202] width 67 height 12
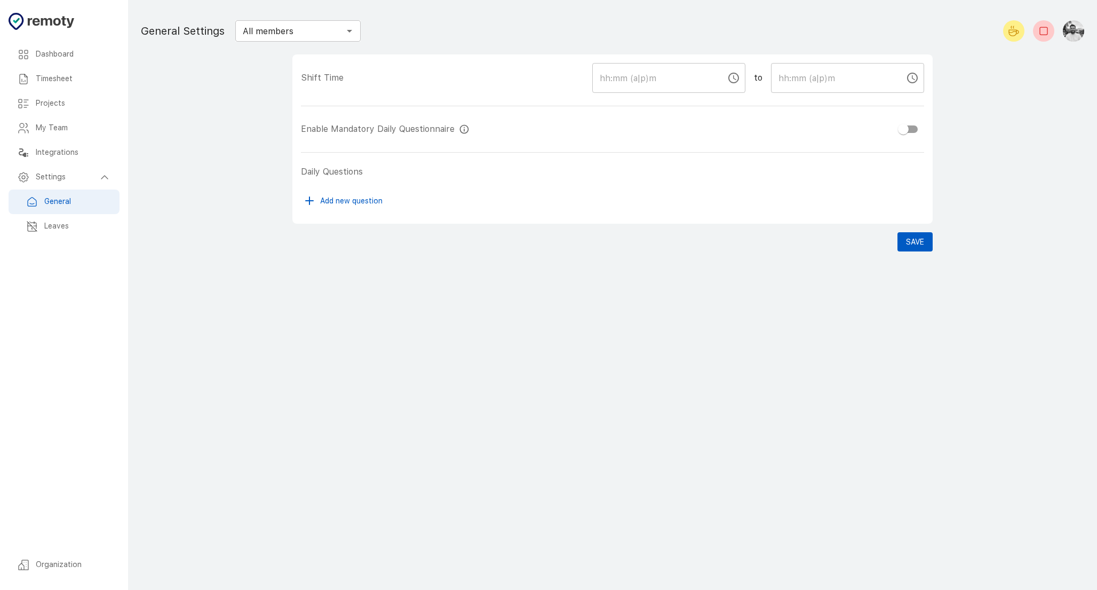
checkbox input "true"
type input "09:00 AM"
type input "06:00 PM"
